Goal: Entertainment & Leisure: Consume media (video, audio)

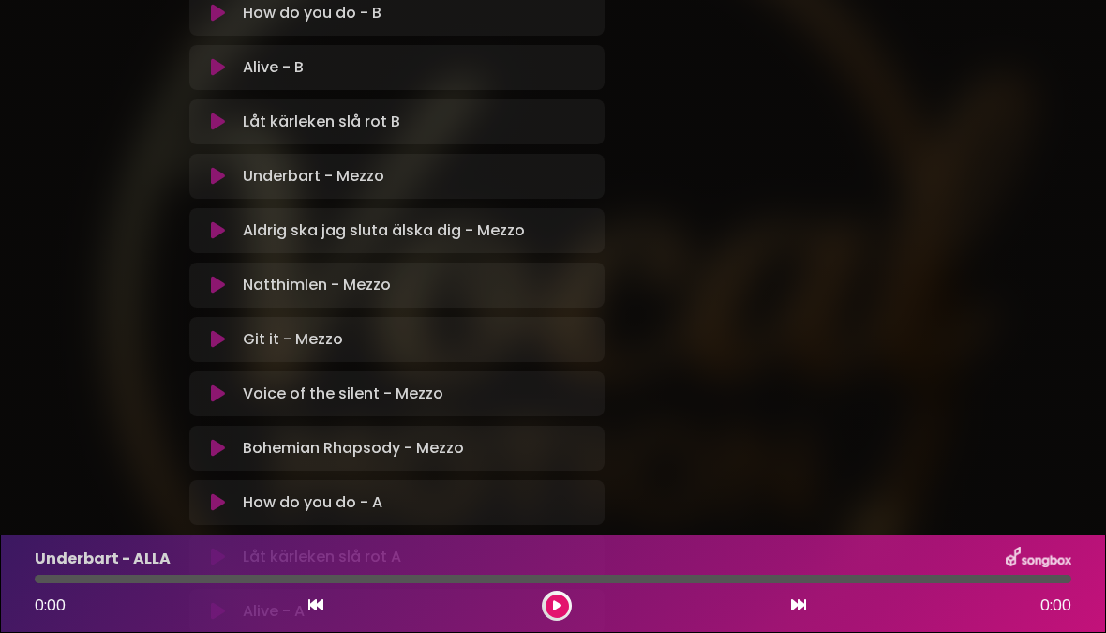
scroll to position [1233, 0]
click at [329, 282] on p "Natthimlen - Mezzo Loading Track..." at bounding box center [317, 284] width 148 height 23
click at [218, 289] on icon at bounding box center [218, 284] width 14 height 19
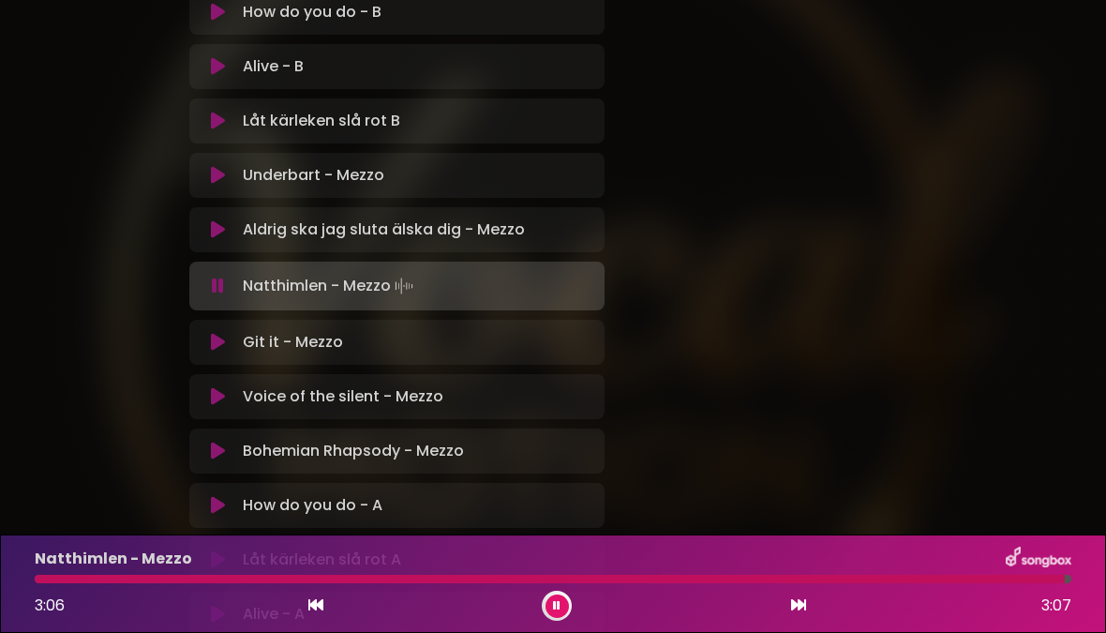
click at [406, 129] on div "Låt kärleken slå rot B Loading Track..." at bounding box center [414, 121] width 358 height 23
click at [347, 123] on p "Låt kärleken slå rot B Loading Track..." at bounding box center [322, 121] width 158 height 23
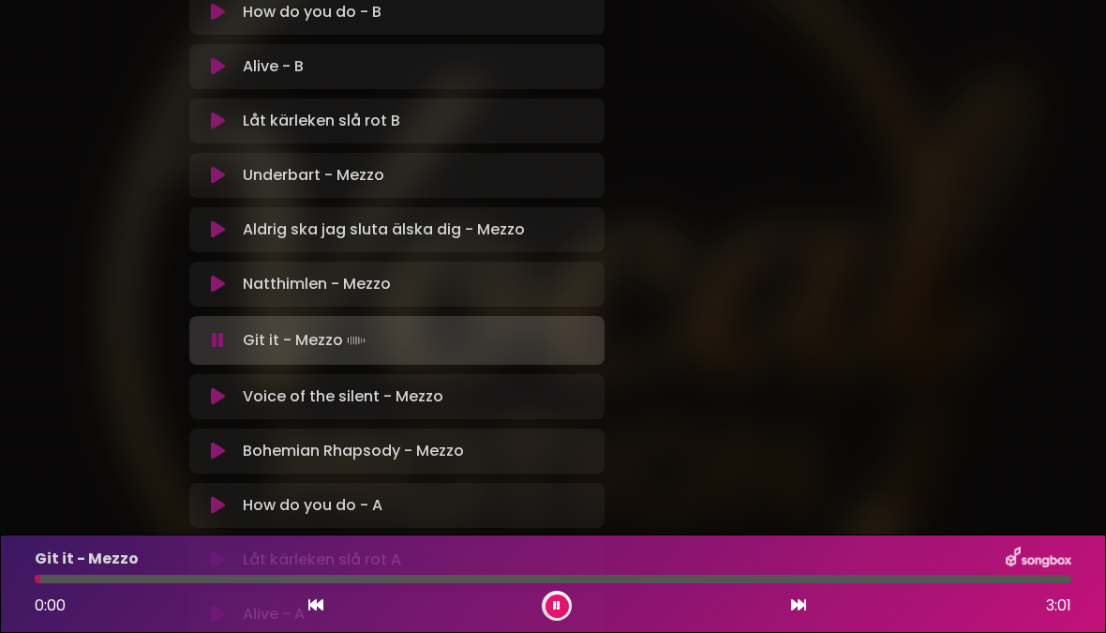
click at [229, 115] on button at bounding box center [218, 121] width 35 height 19
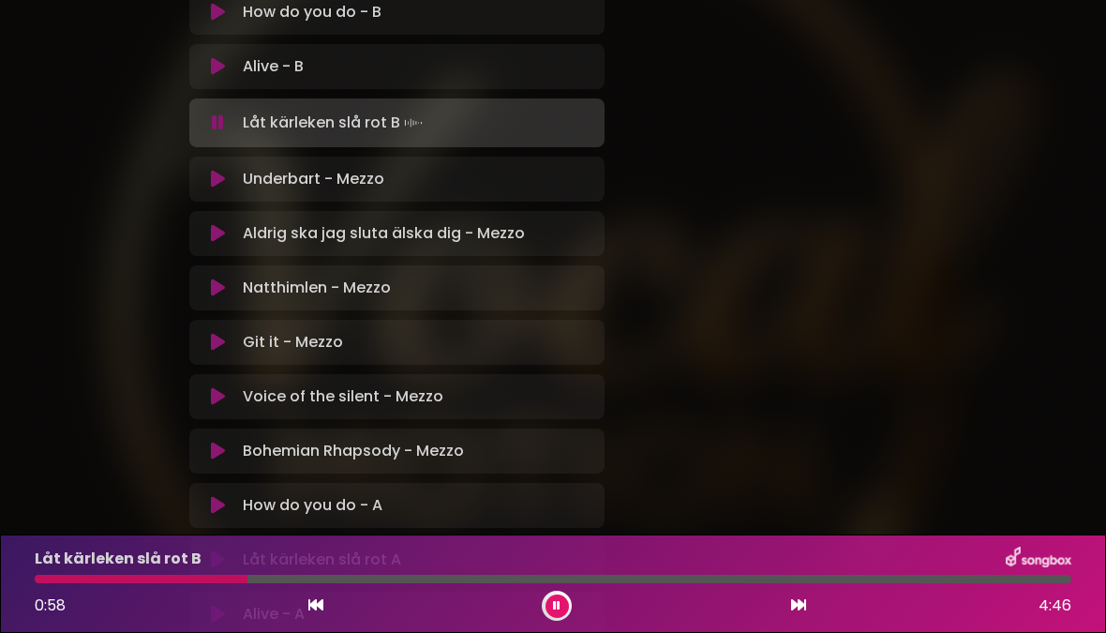
click at [547, 602] on button at bounding box center [557, 605] width 23 height 23
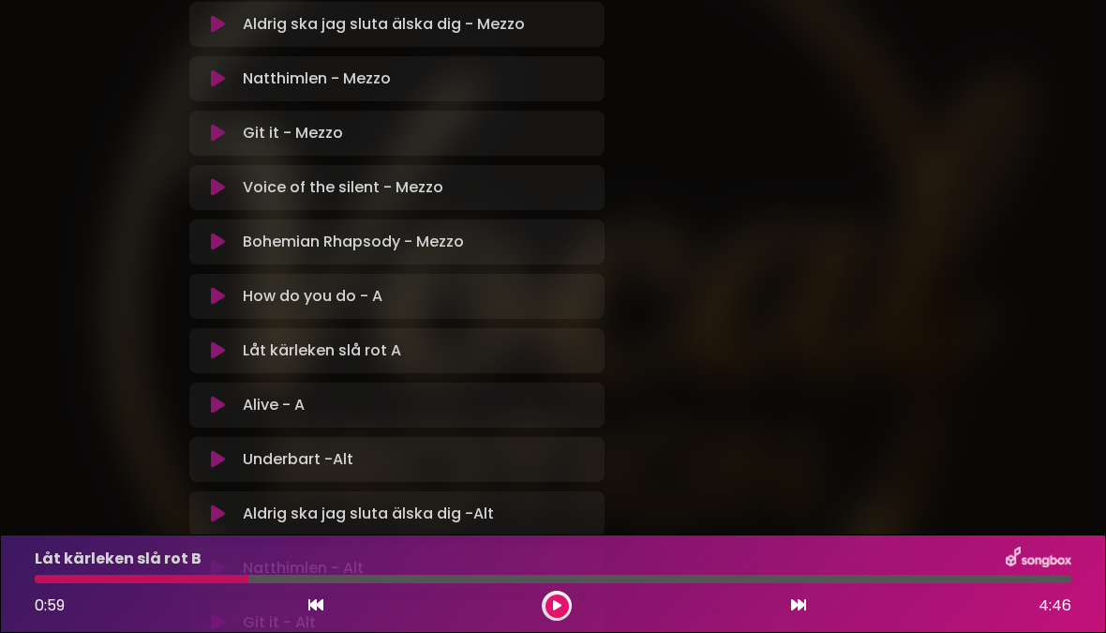
scroll to position [1446, 0]
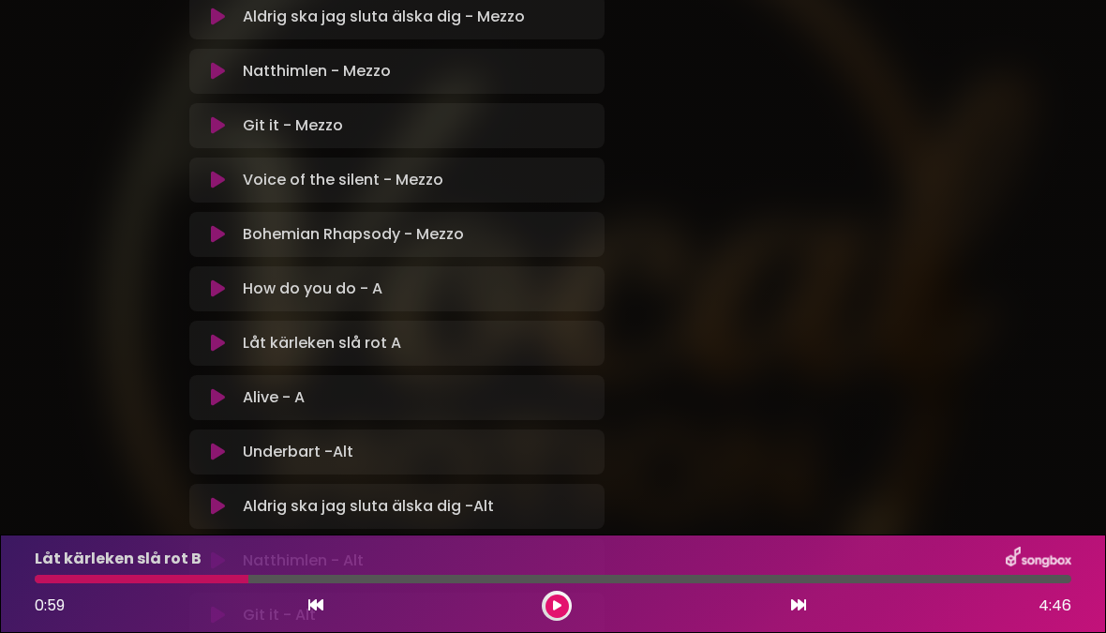
click at [369, 341] on p "Låt kärleken slå rot A Loading Track..." at bounding box center [322, 343] width 158 height 23
click at [224, 348] on icon at bounding box center [218, 343] width 14 height 19
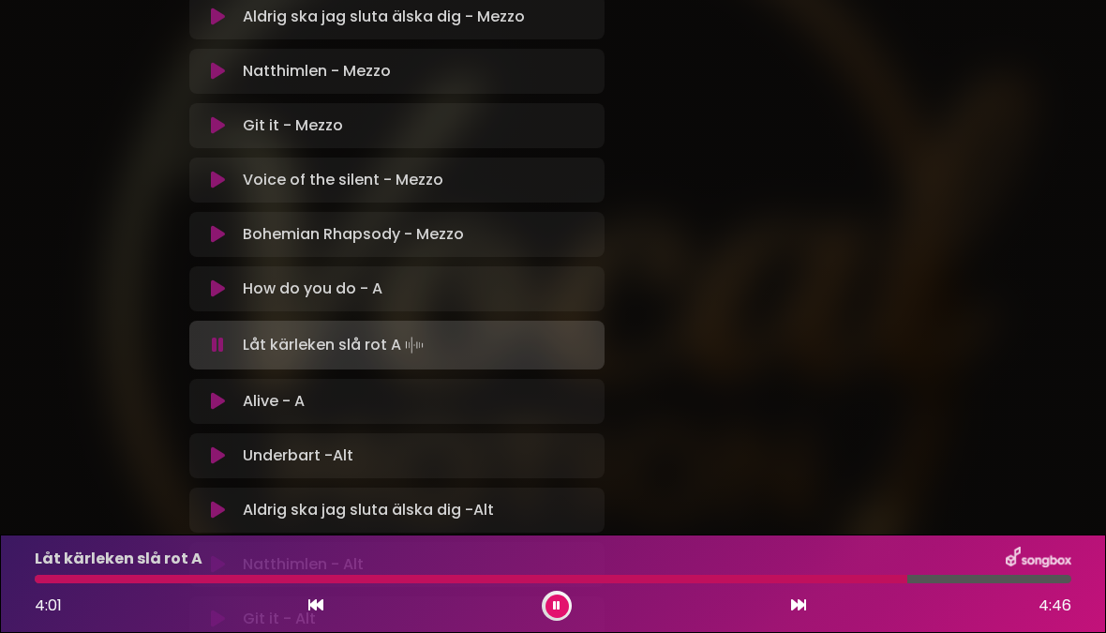
click at [551, 582] on div at bounding box center [471, 579] width 873 height 8
click at [560, 607] on icon at bounding box center [557, 605] width 8 height 11
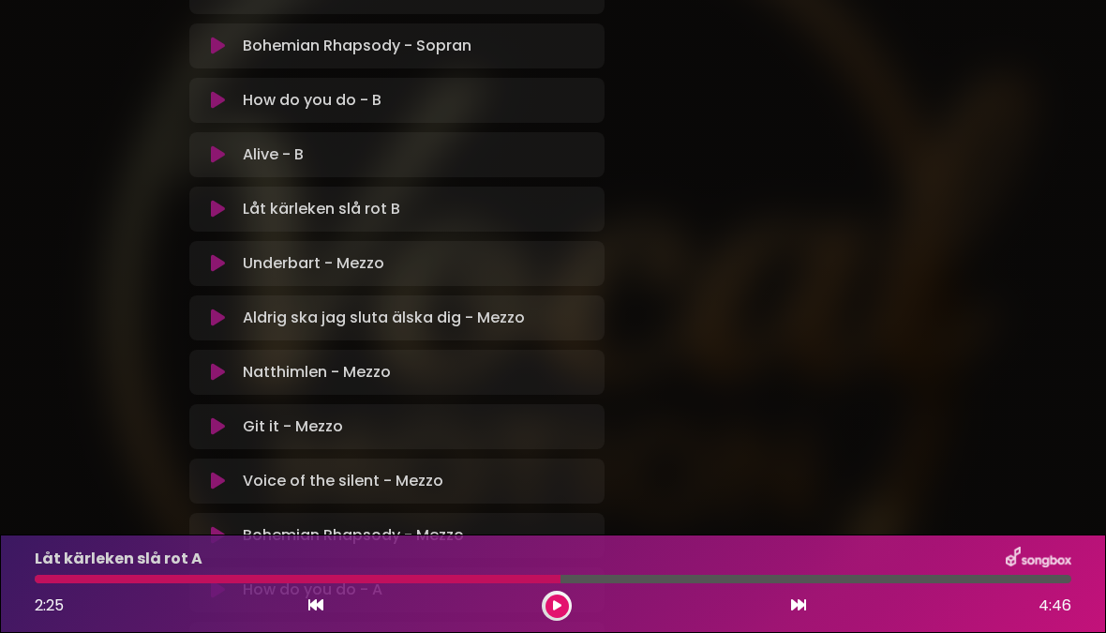
scroll to position [1143, 0]
click at [221, 158] on icon at bounding box center [218, 156] width 14 height 19
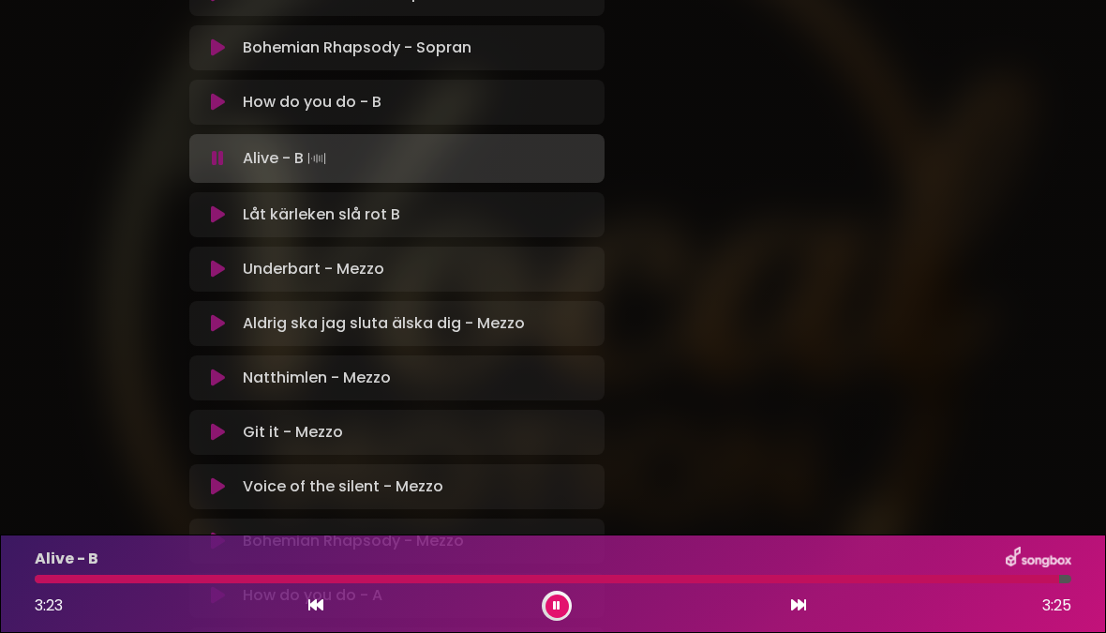
click at [579, 607] on div "3:23 3:25" at bounding box center [553, 606] width 1060 height 30
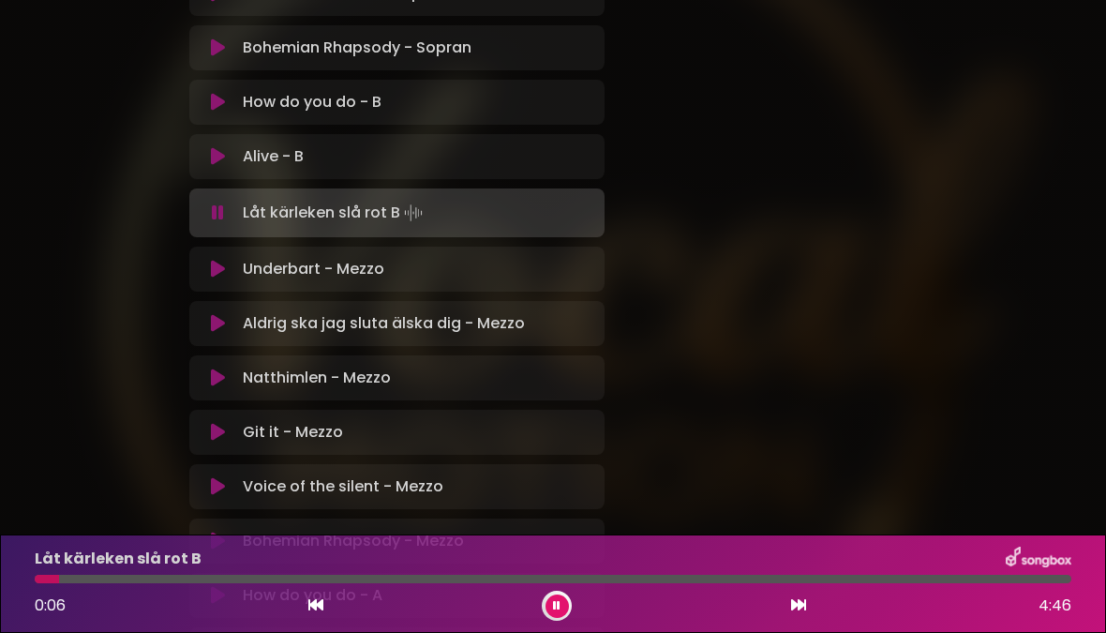
click at [561, 596] on button at bounding box center [557, 605] width 23 height 23
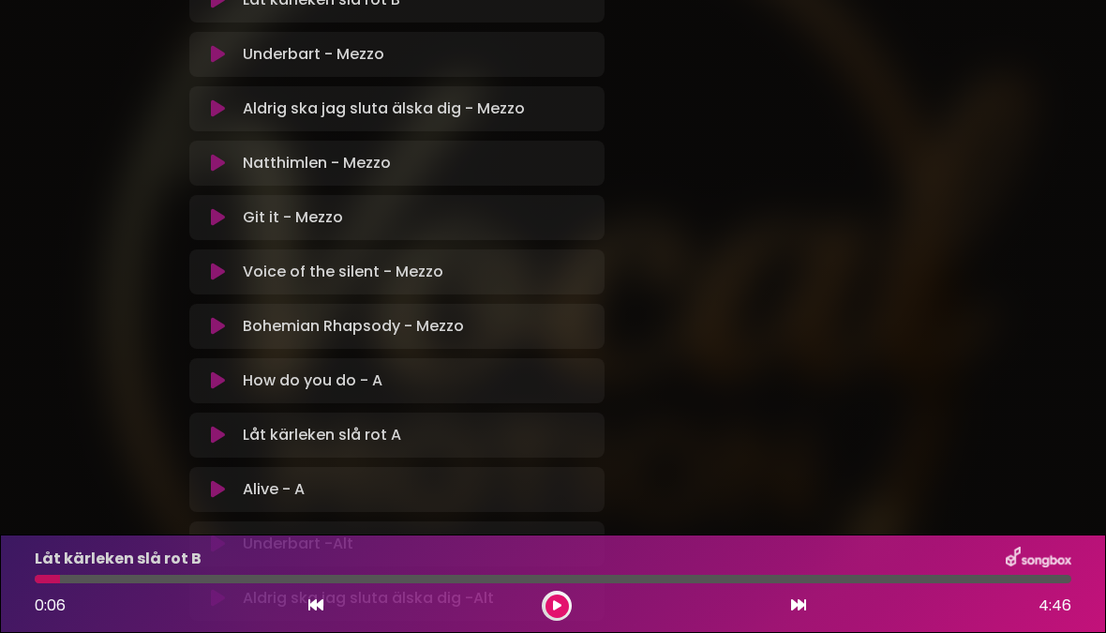
scroll to position [1351, 0]
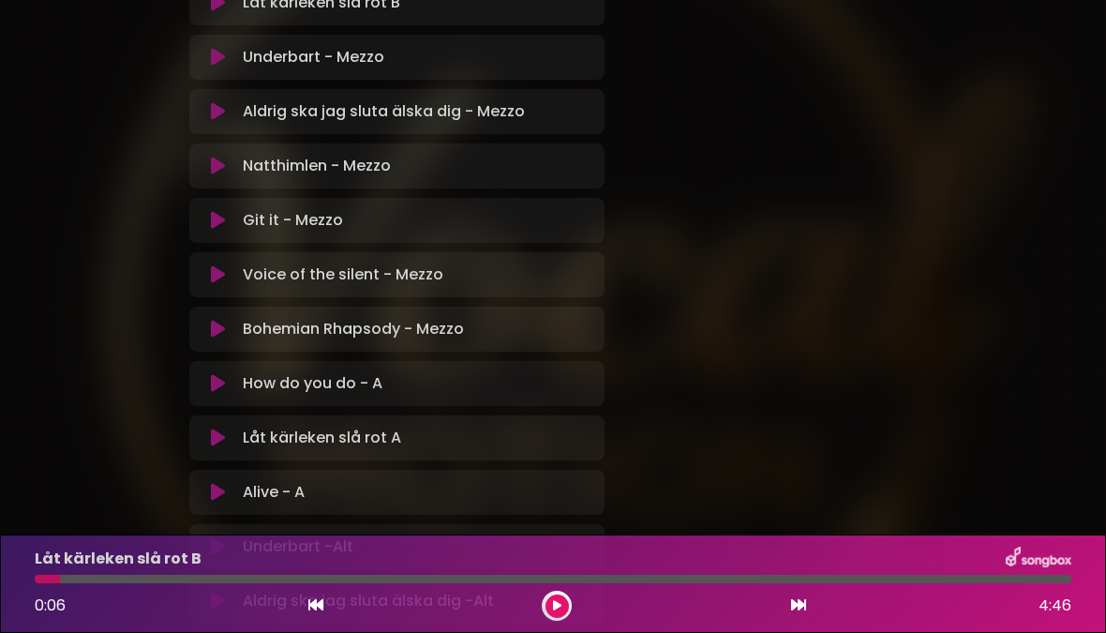
click at [497, 107] on p "Aldrig ska jag sluta älska dig - Mezzo Loading Track..." at bounding box center [384, 111] width 282 height 23
click at [224, 113] on icon at bounding box center [218, 111] width 14 height 19
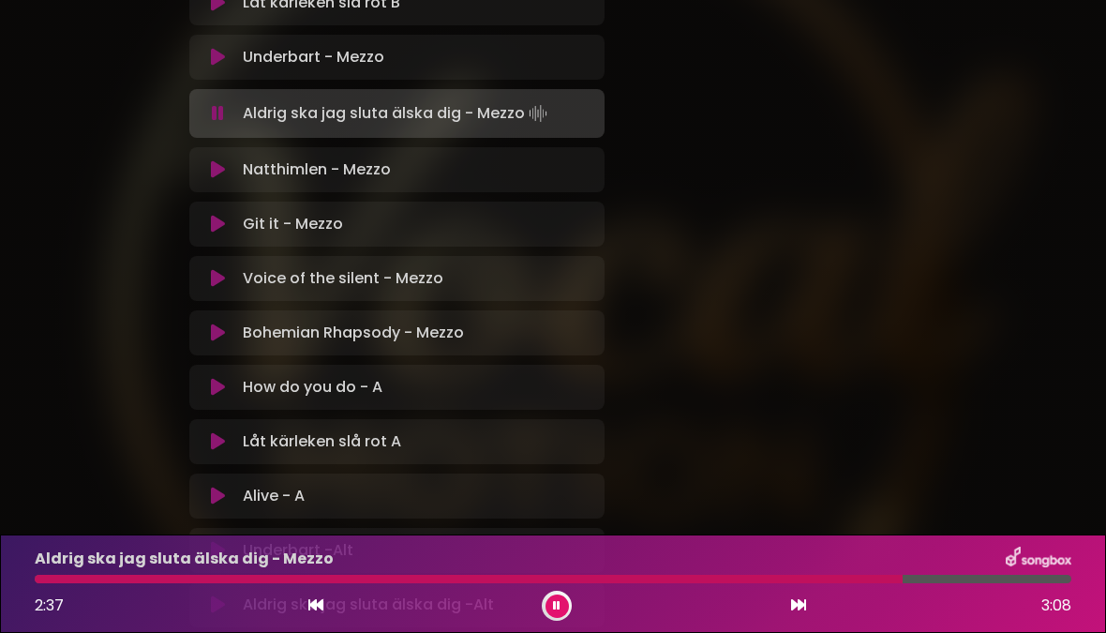
click at [582, 599] on div "2:37 3:08" at bounding box center [553, 606] width 1060 height 30
click at [555, 604] on icon at bounding box center [557, 605] width 8 height 11
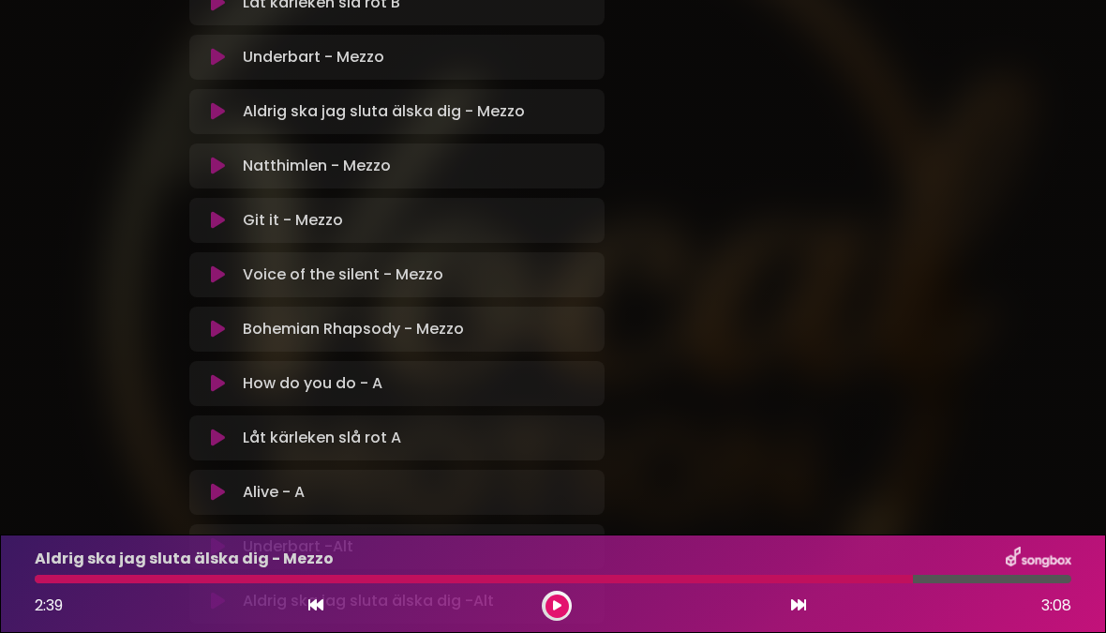
click at [226, 320] on button at bounding box center [218, 329] width 35 height 19
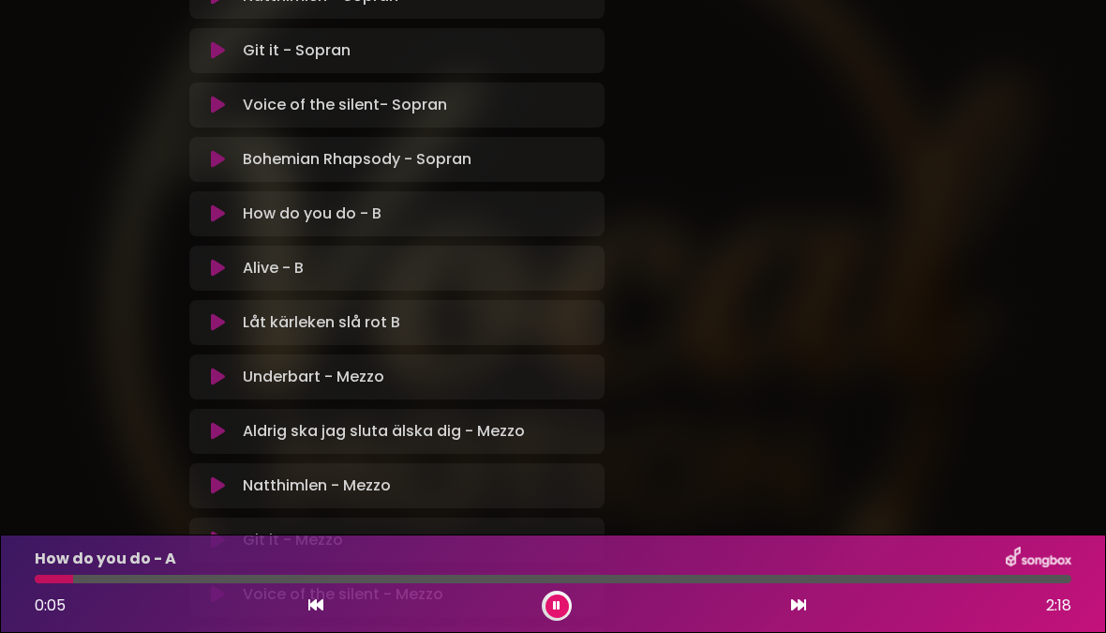
scroll to position [1030, 0]
click at [561, 607] on button at bounding box center [557, 605] width 23 height 23
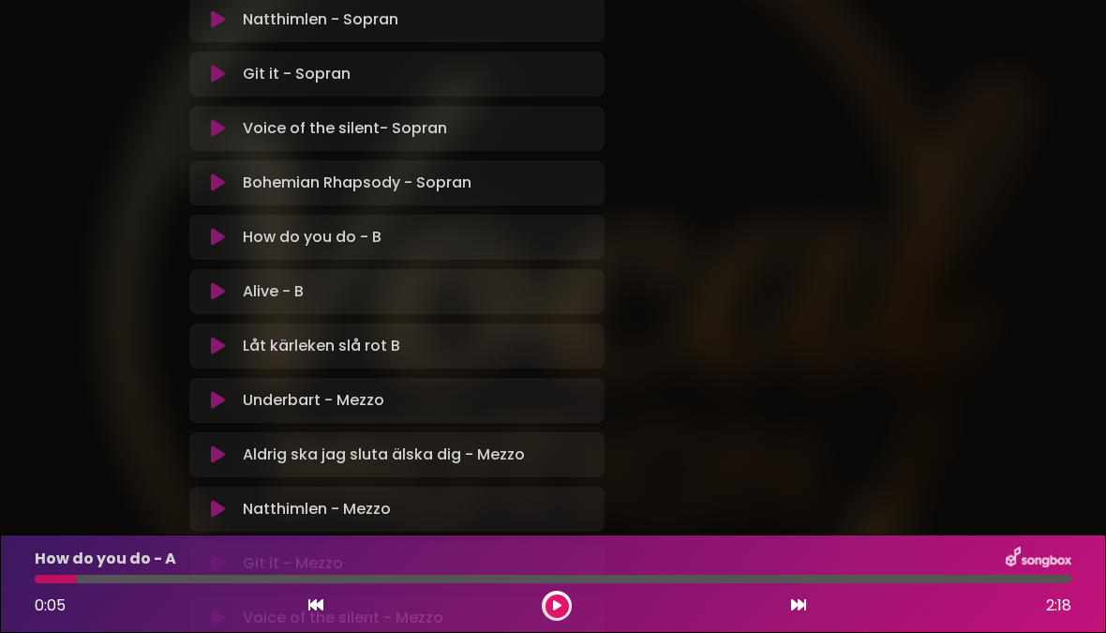
scroll to position [1011, 0]
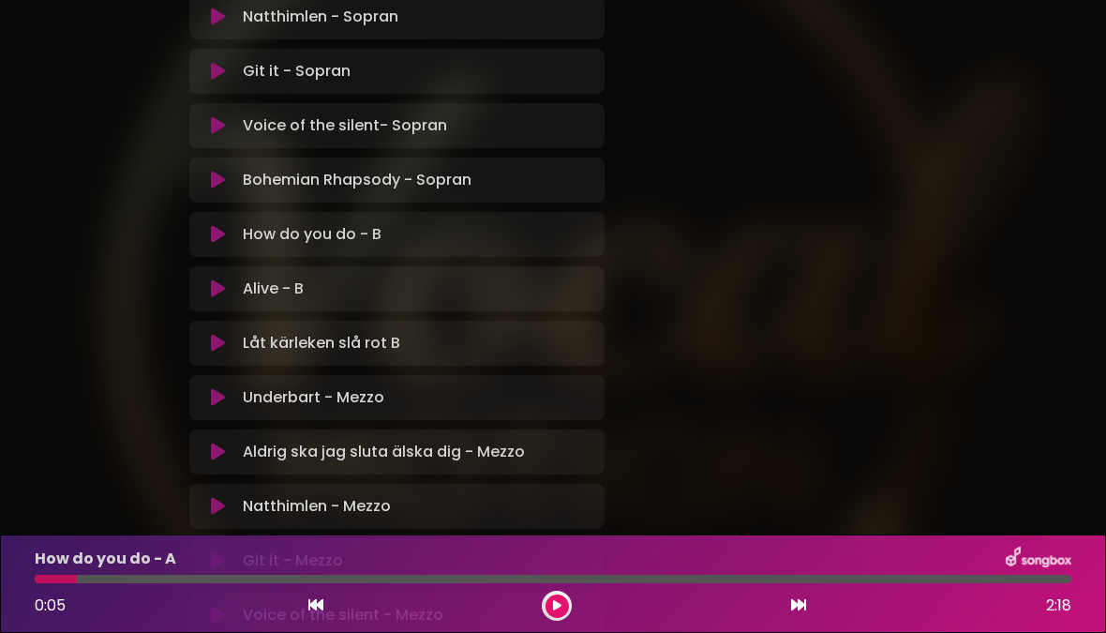
click at [376, 238] on p "How do you do - B Loading Track..." at bounding box center [312, 234] width 139 height 23
click at [222, 236] on icon at bounding box center [218, 234] width 14 height 19
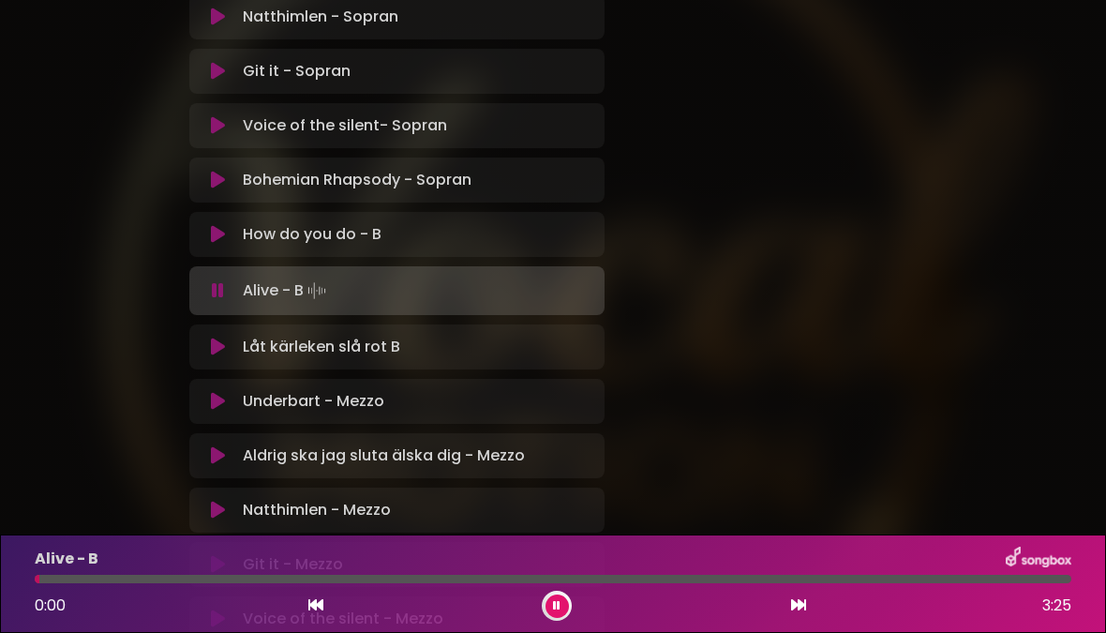
click at [588, 229] on div "How do you do - B Loading Track..." at bounding box center [414, 234] width 358 height 23
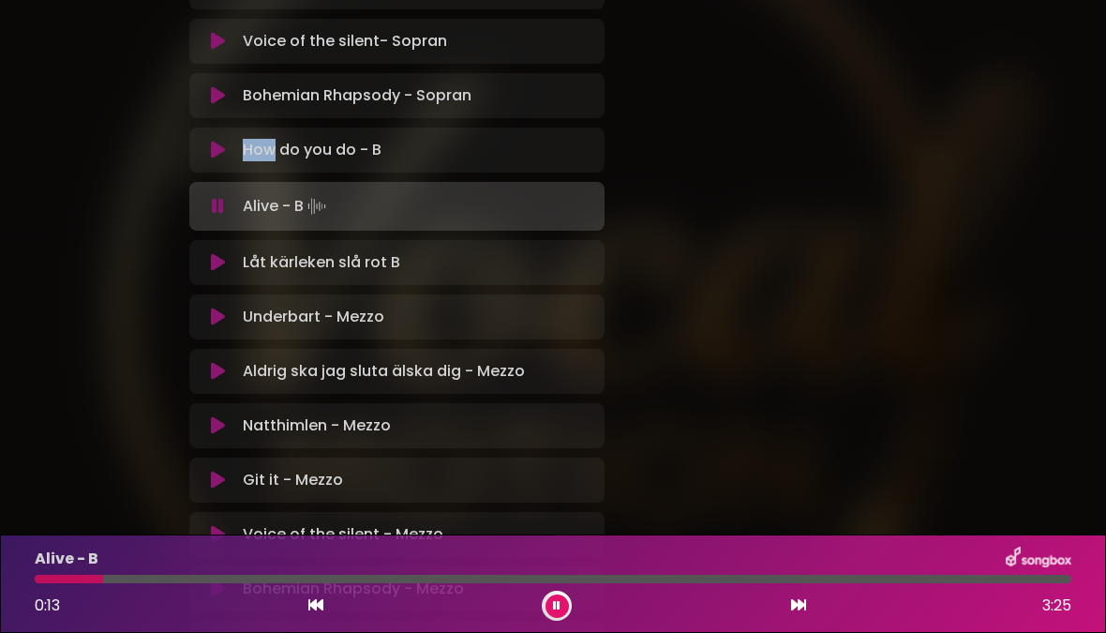
scroll to position [1106, 0]
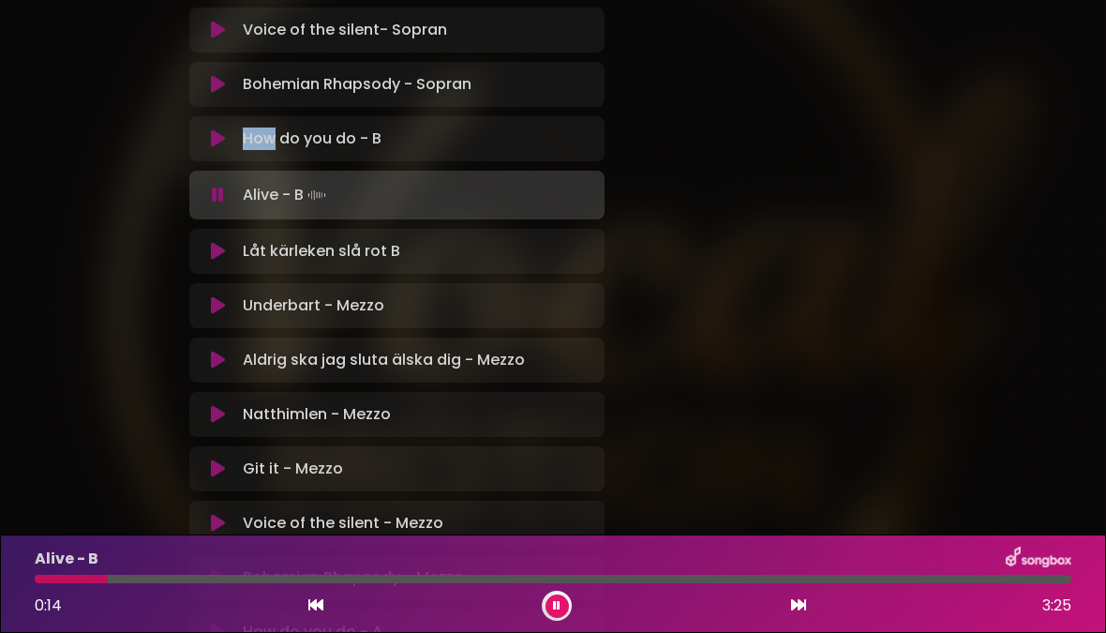
click at [542, 594] on div "0:14 3:25" at bounding box center [553, 606] width 1060 height 30
click at [550, 623] on div "Alive - B 0:15 3:25" at bounding box center [553, 583] width 1106 height 98
click at [556, 605] on icon at bounding box center [557, 605] width 8 height 11
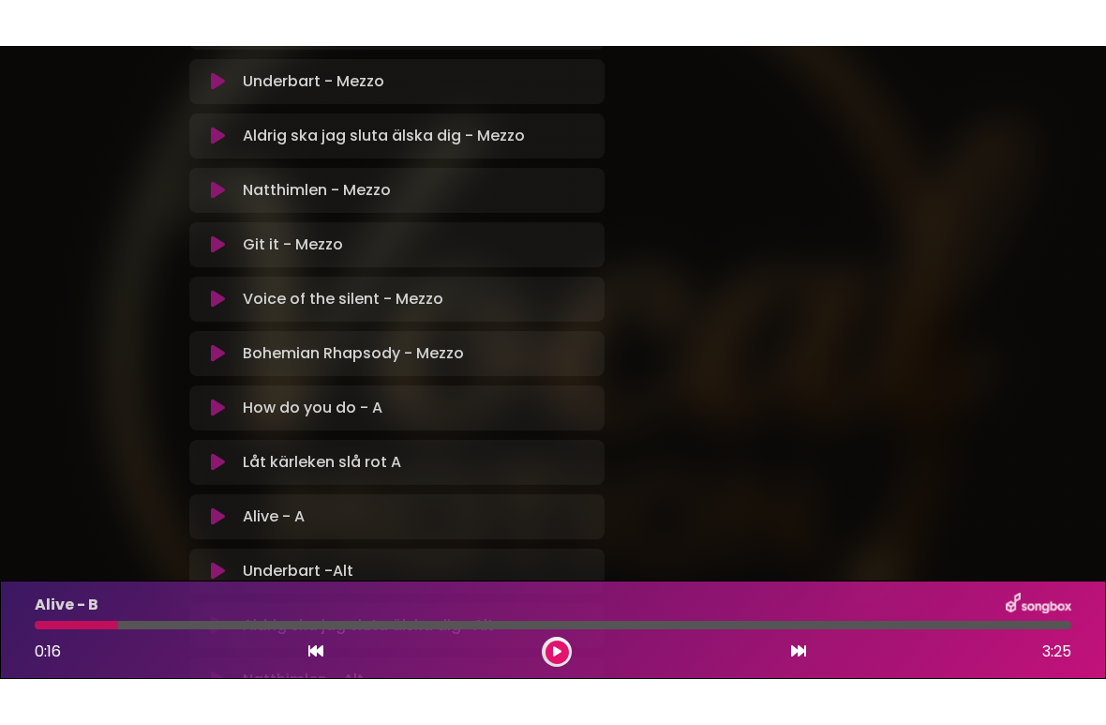
scroll to position [1376, 0]
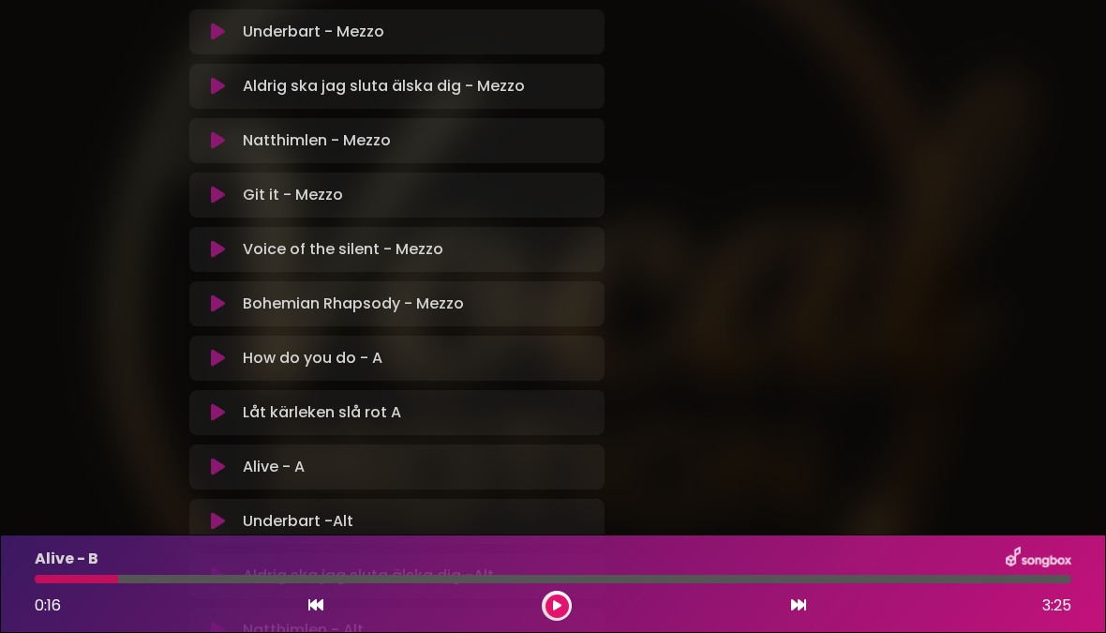
click at [233, 363] on button at bounding box center [218, 358] width 35 height 19
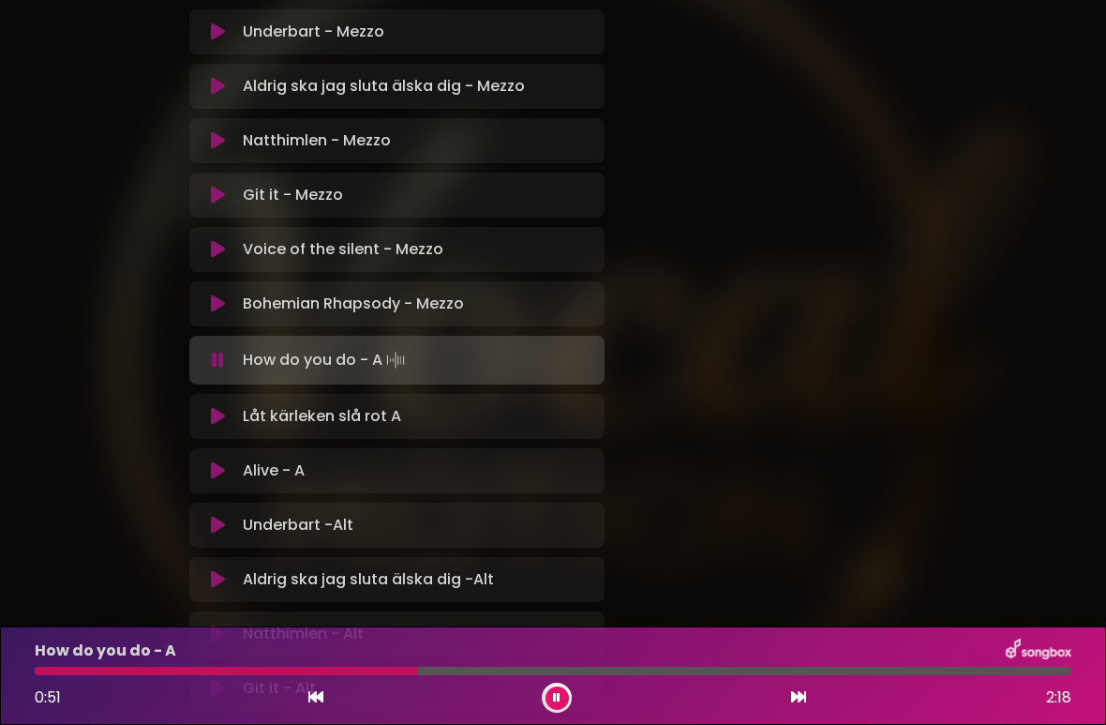
click at [574, 632] on div "0:51 2:18" at bounding box center [553, 698] width 1060 height 30
click at [566, 632] on button at bounding box center [557, 697] width 23 height 23
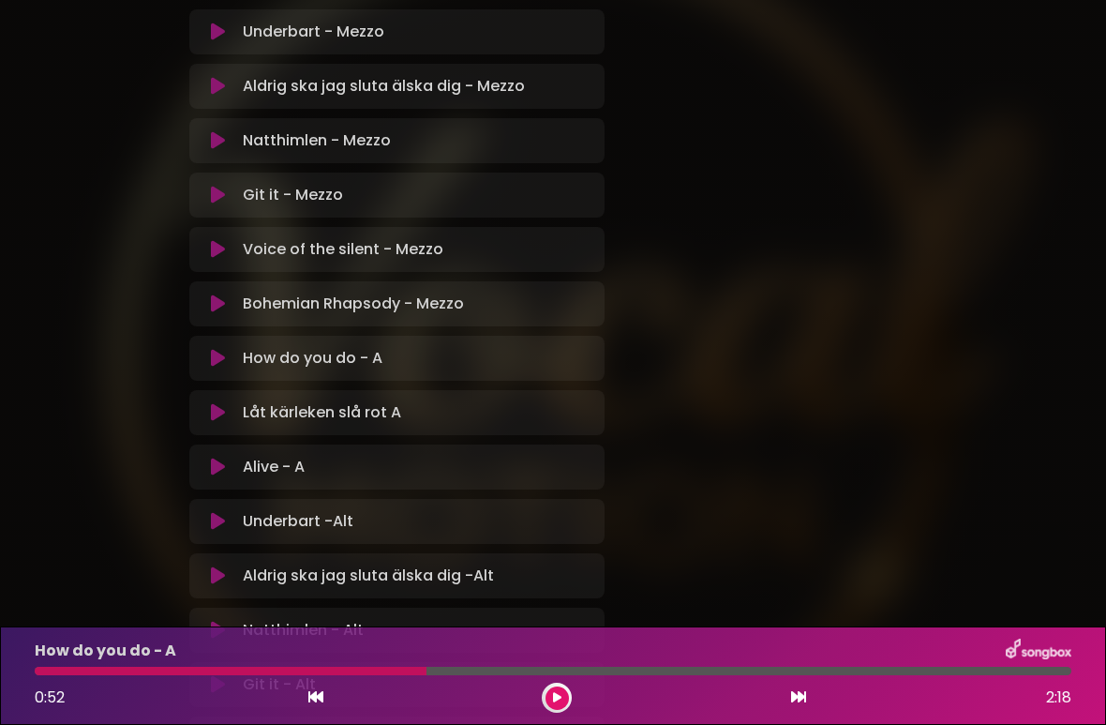
click at [222, 31] on icon at bounding box center [218, 32] width 14 height 19
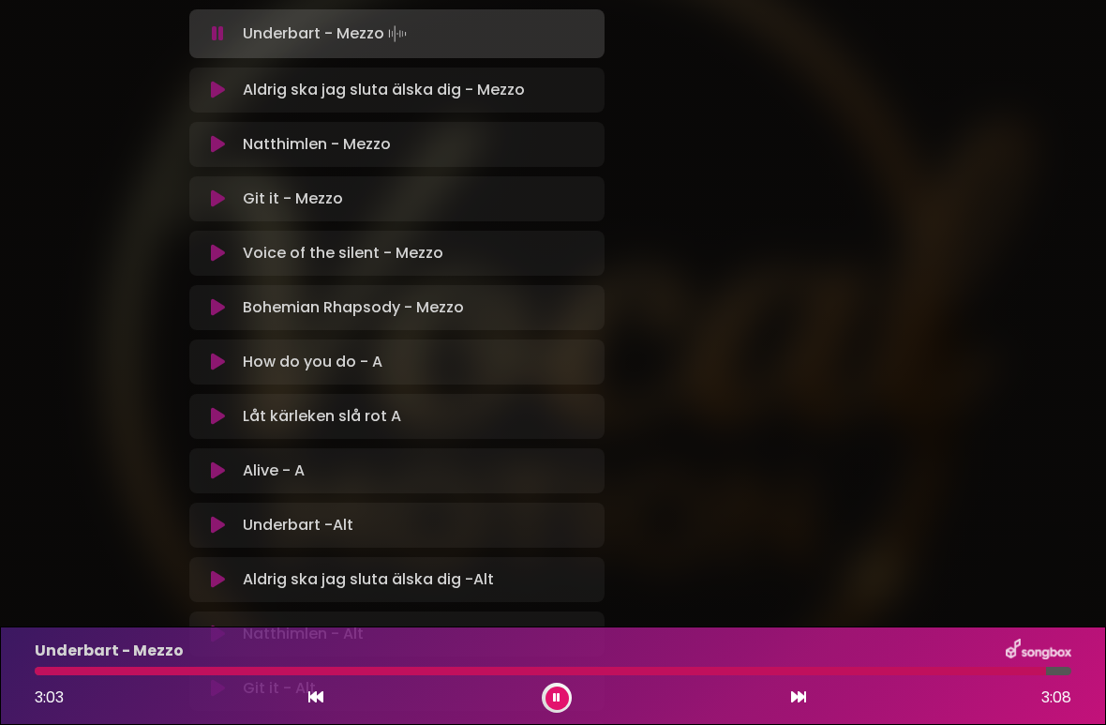
click at [558, 632] on button at bounding box center [557, 697] width 23 height 23
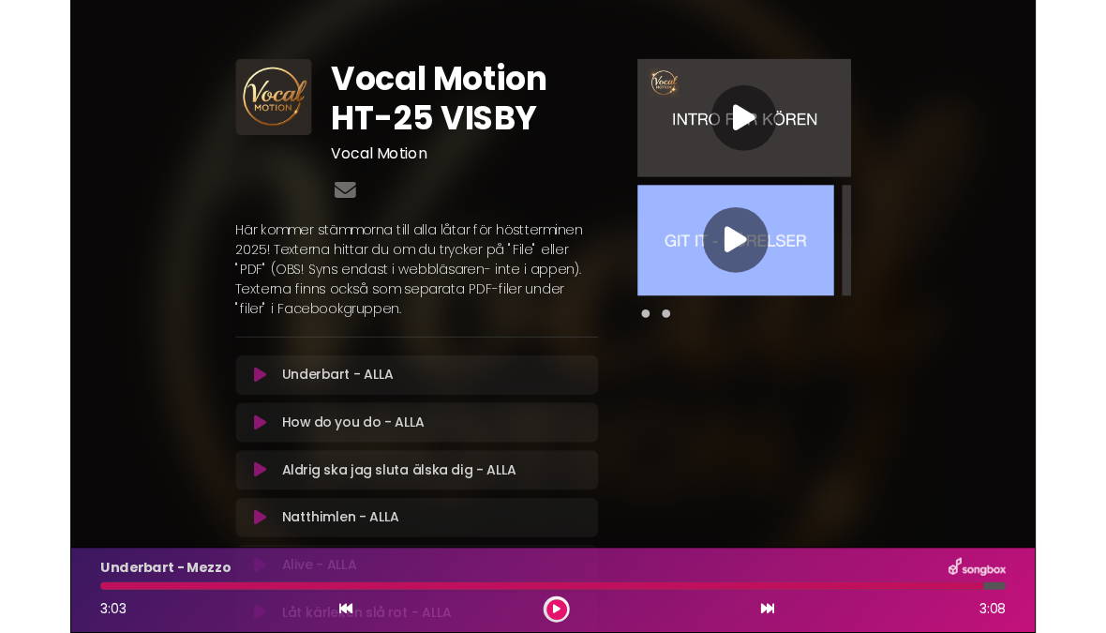
scroll to position [0, 0]
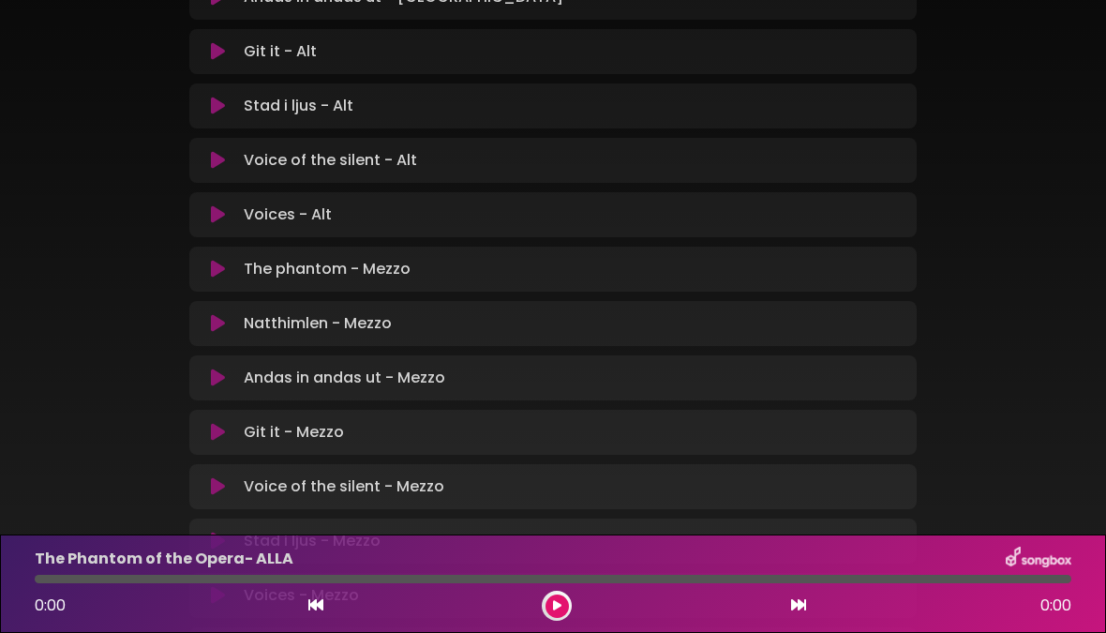
scroll to position [947, 0]
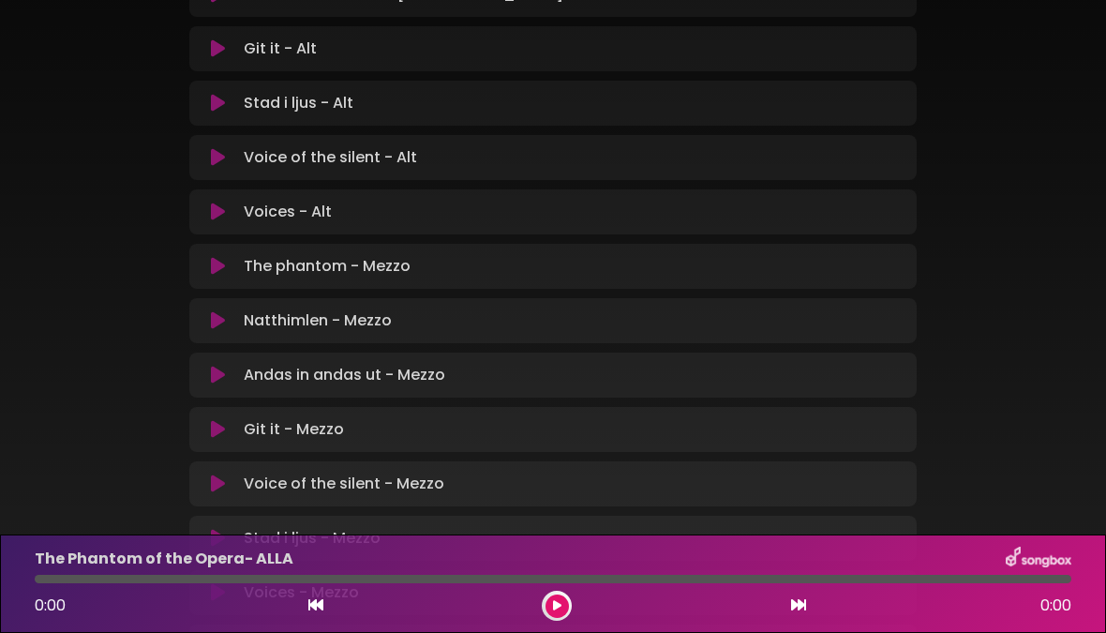
click at [397, 374] on p "Andas in andas ut - Mezzo Loading Track..." at bounding box center [345, 375] width 202 height 23
click at [227, 382] on button at bounding box center [219, 375] width 36 height 19
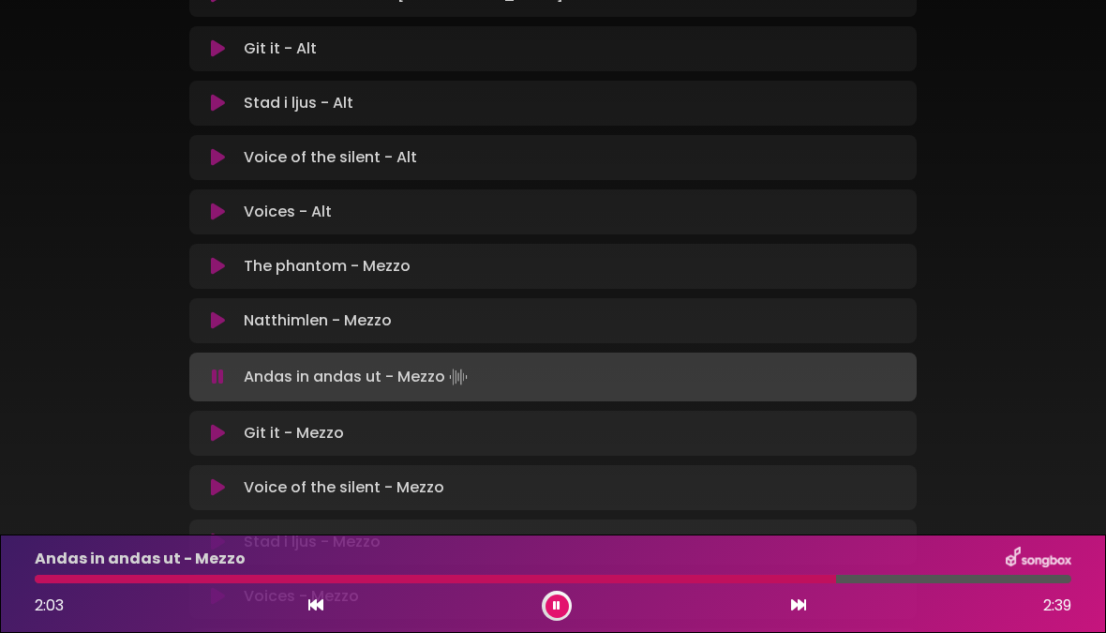
click at [532, 580] on div at bounding box center [436, 579] width 802 height 8
click at [559, 617] on button at bounding box center [557, 605] width 23 height 23
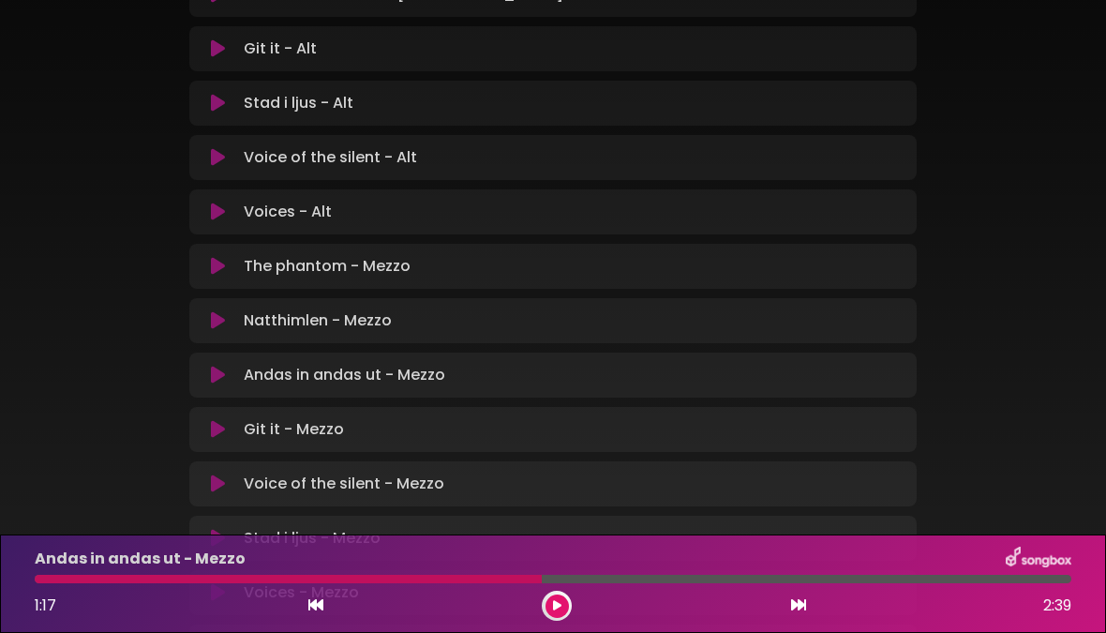
click at [308, 619] on div "1:17 2:39" at bounding box center [553, 606] width 1060 height 30
click at [318, 609] on icon at bounding box center [315, 604] width 15 height 15
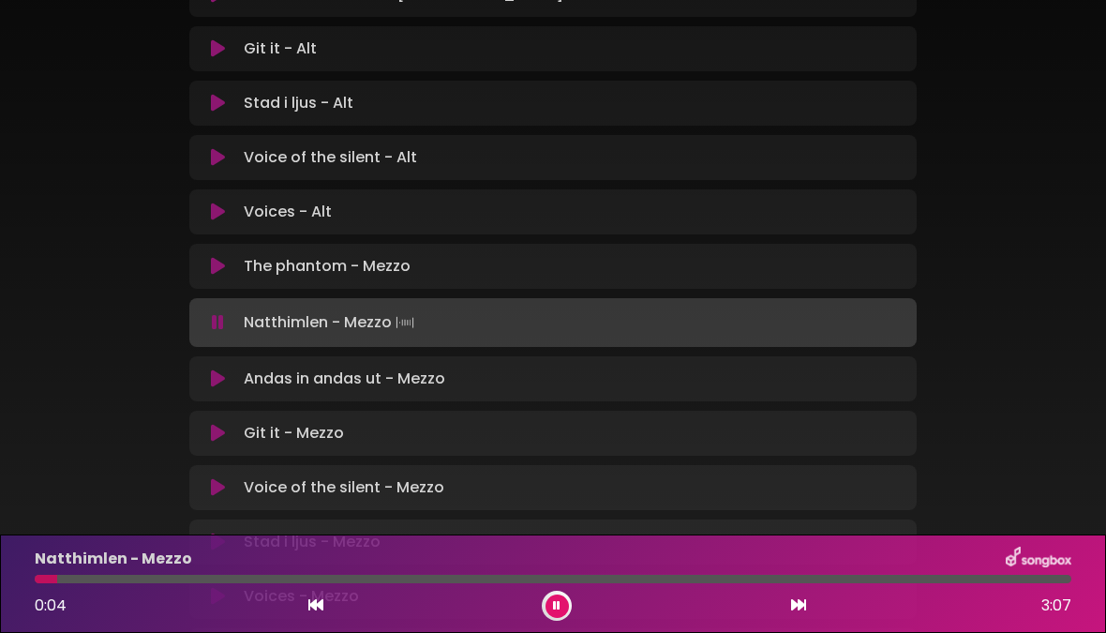
click at [228, 381] on button at bounding box center [219, 378] width 36 height 19
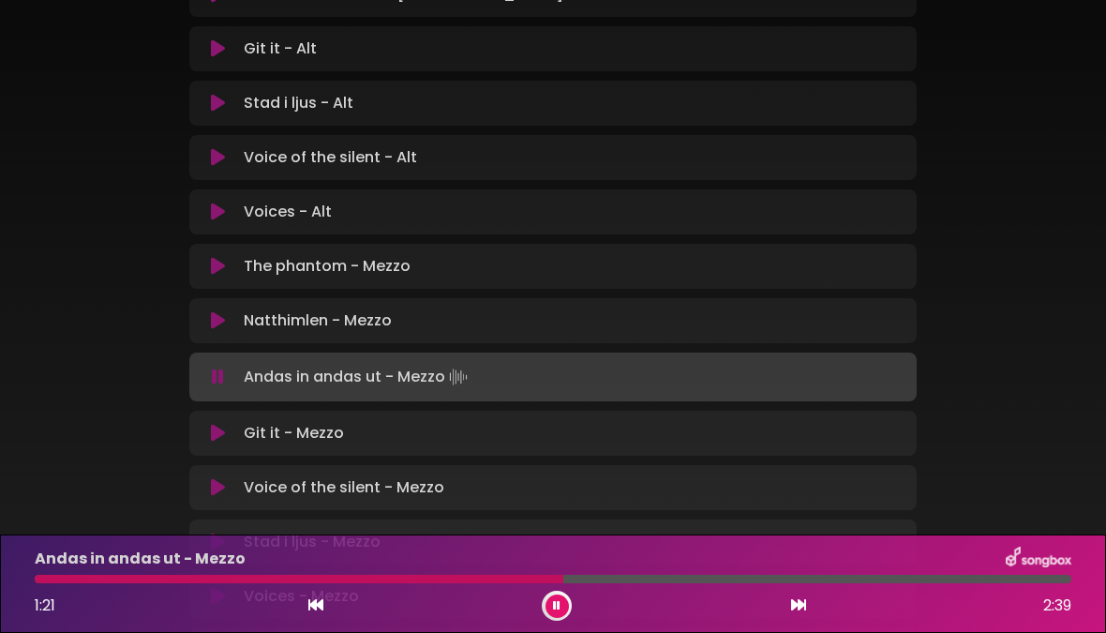
click at [563, 608] on button at bounding box center [557, 605] width 23 height 23
